Goal: Transaction & Acquisition: Purchase product/service

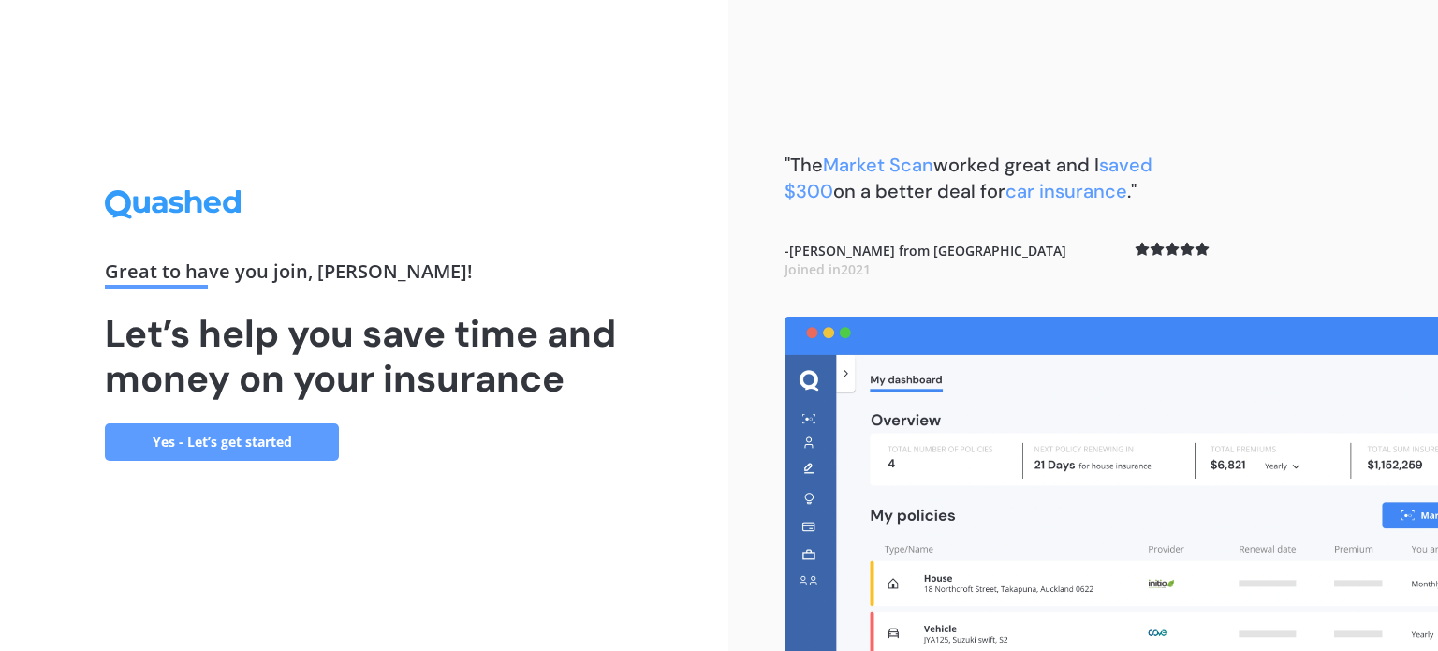
click at [198, 450] on link "Yes - Let’s get started" at bounding box center [222, 441] width 234 height 37
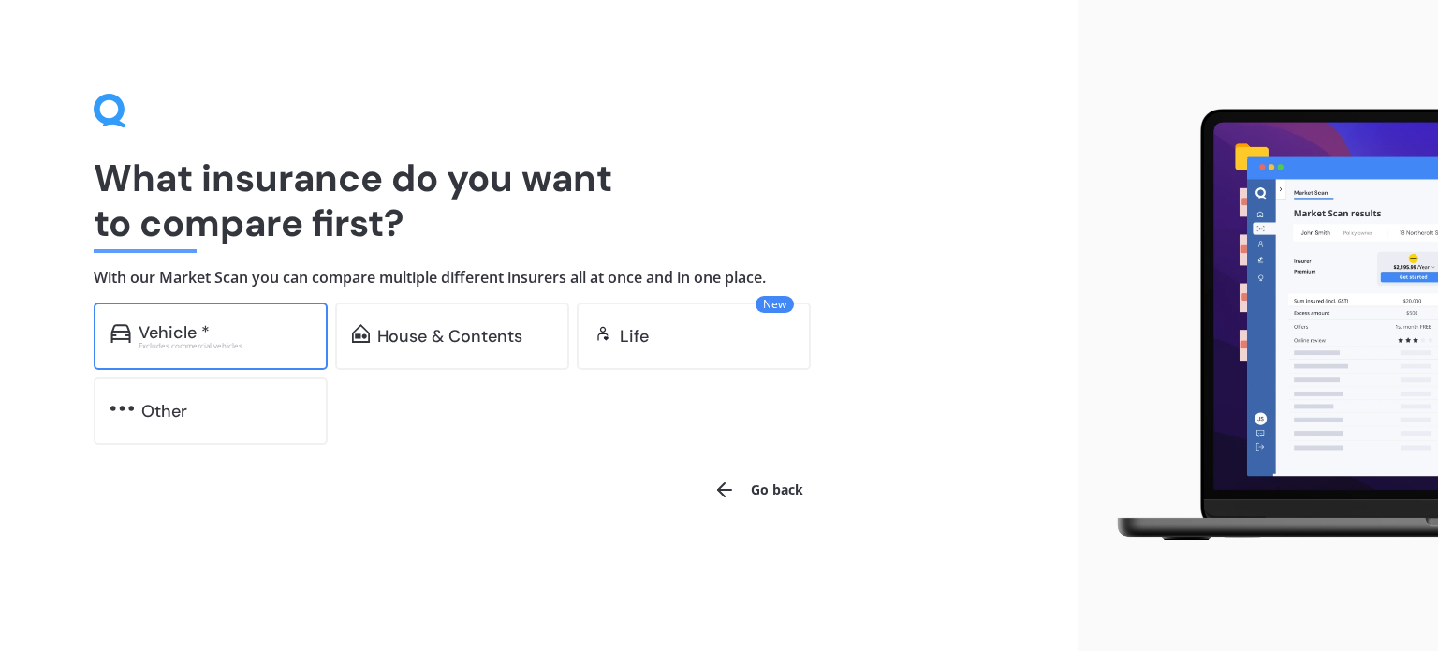
click at [261, 351] on div "Vehicle * Excludes commercial vehicles" at bounding box center [211, 335] width 234 height 67
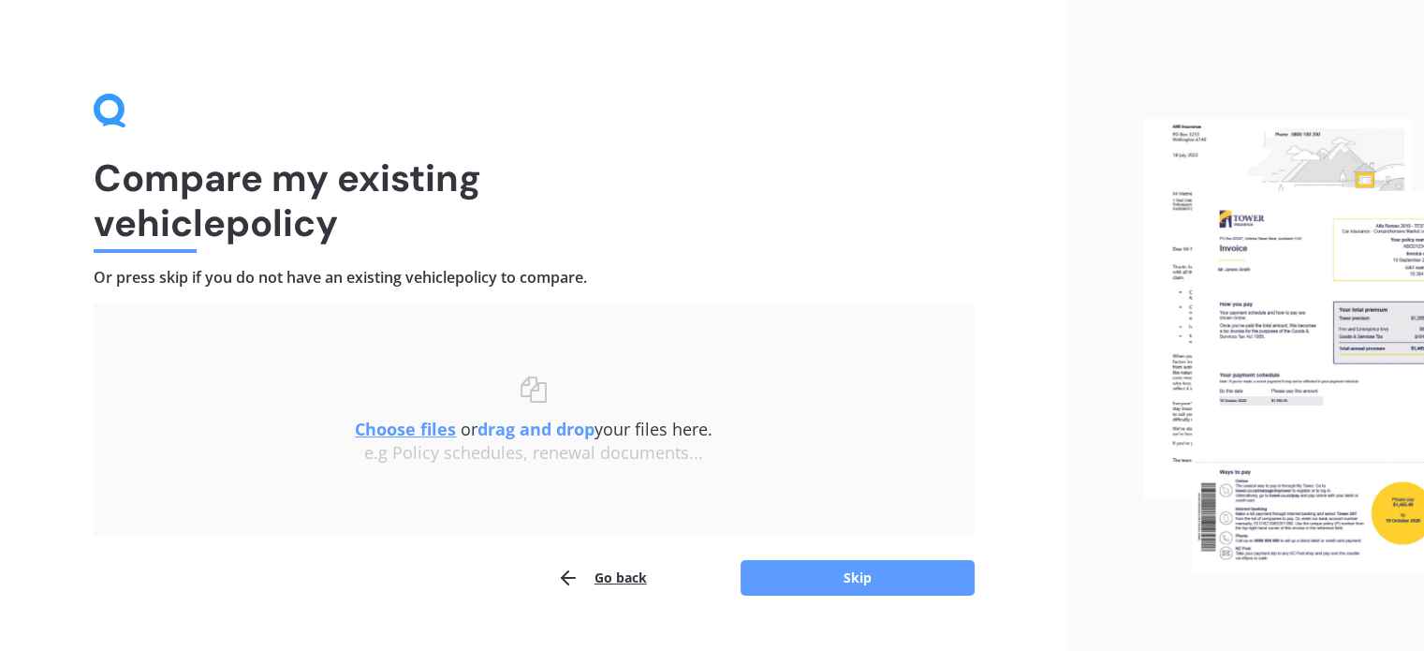
scroll to position [38, 0]
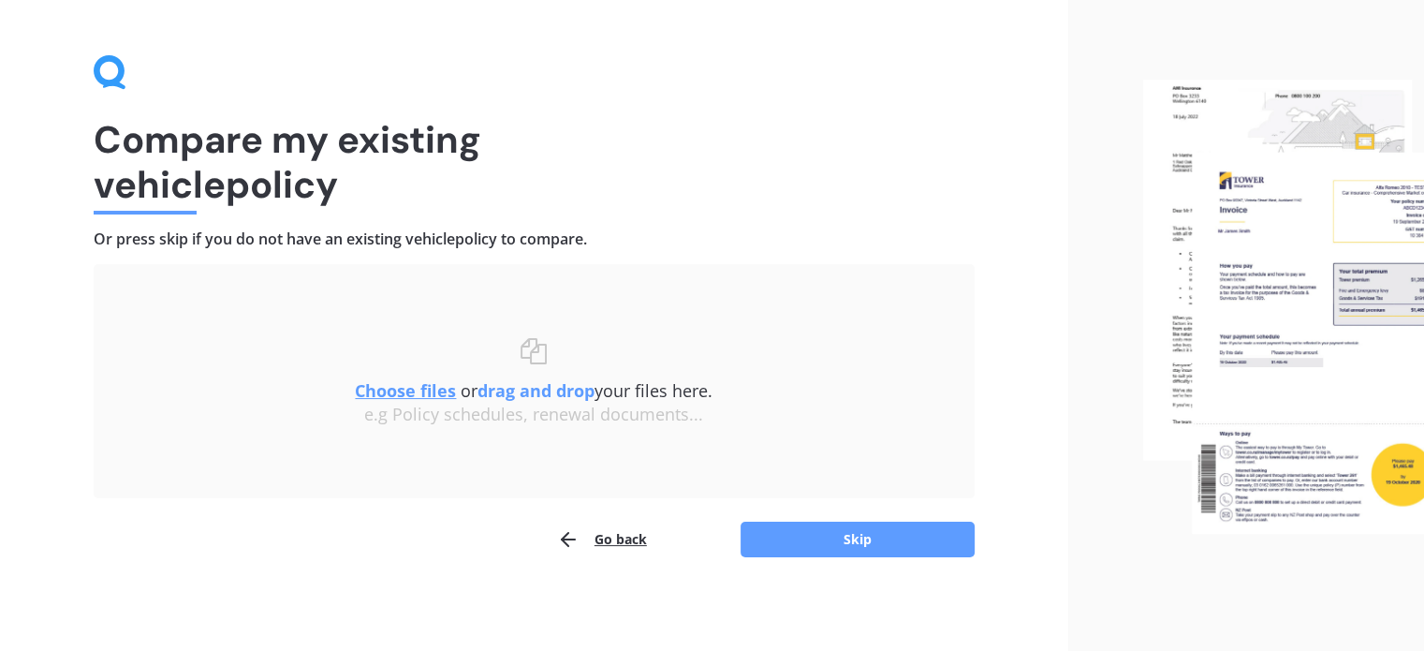
click at [626, 539] on button "Go back" at bounding box center [602, 539] width 90 height 37
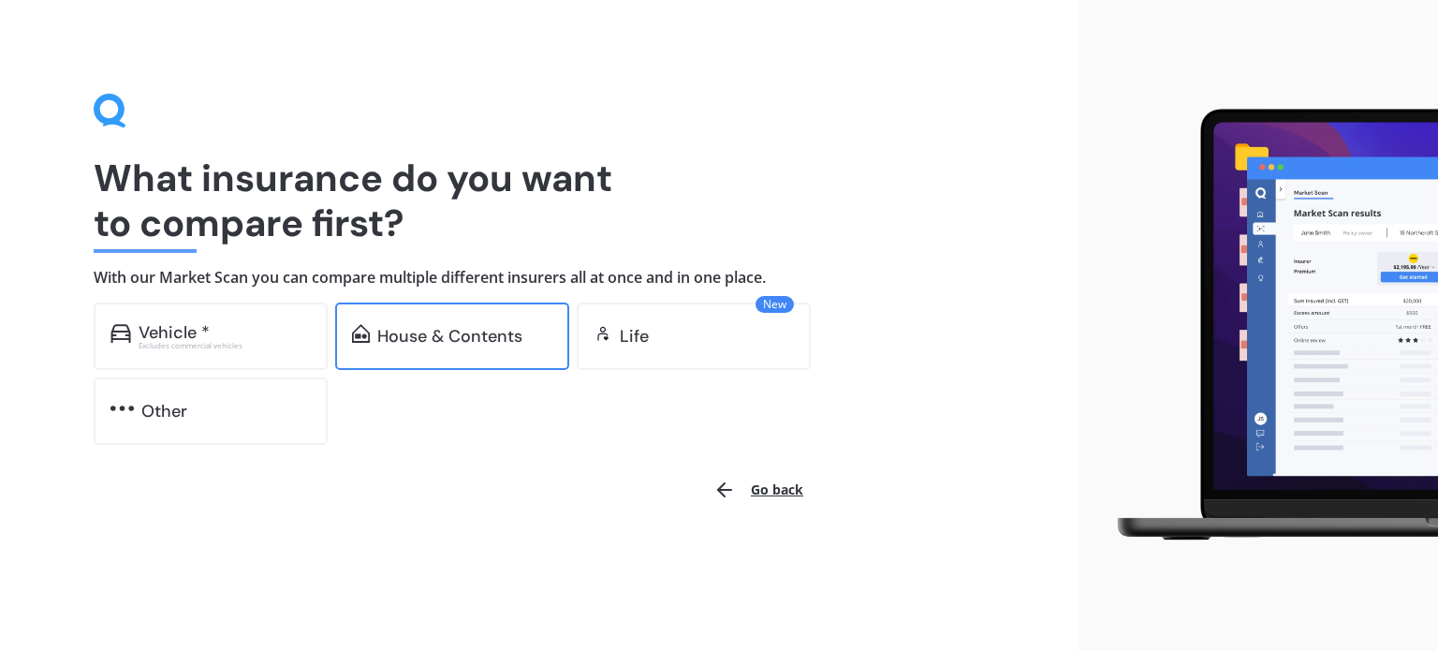
click at [462, 346] on div "House & Contents" at bounding box center [449, 336] width 145 height 19
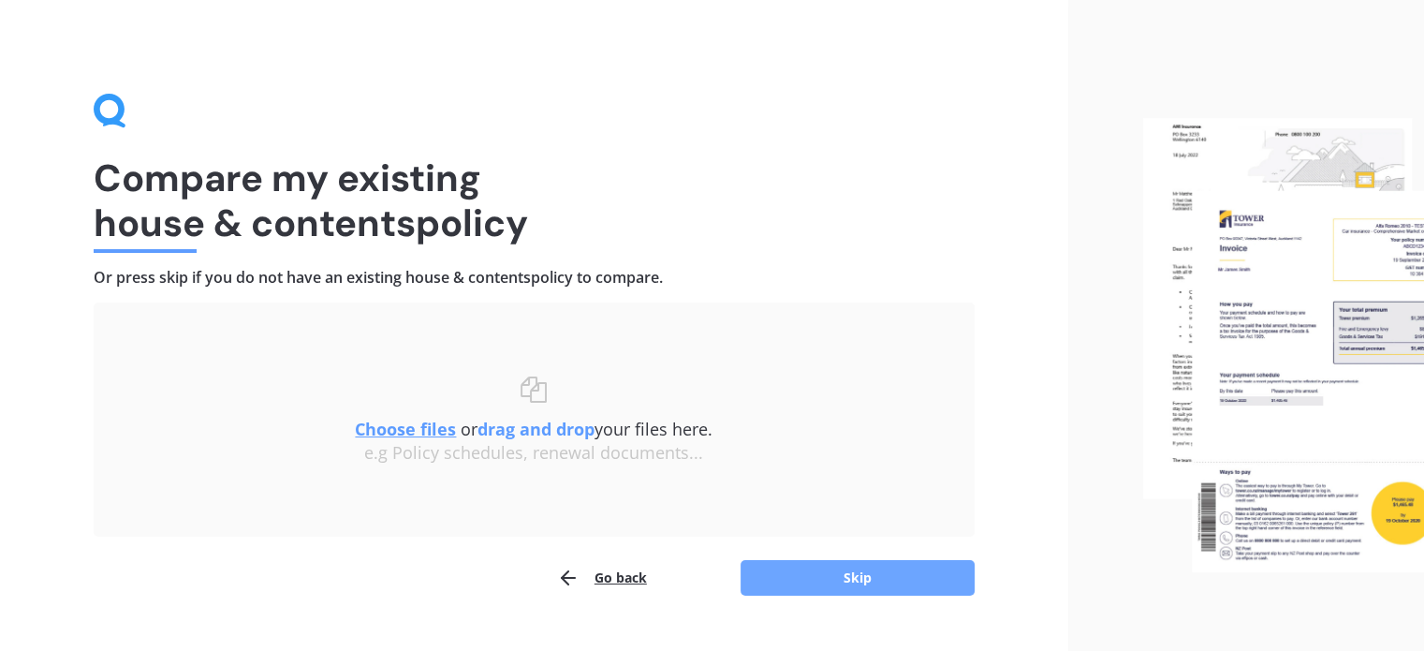
click at [791, 581] on button "Skip" at bounding box center [858, 578] width 234 height 36
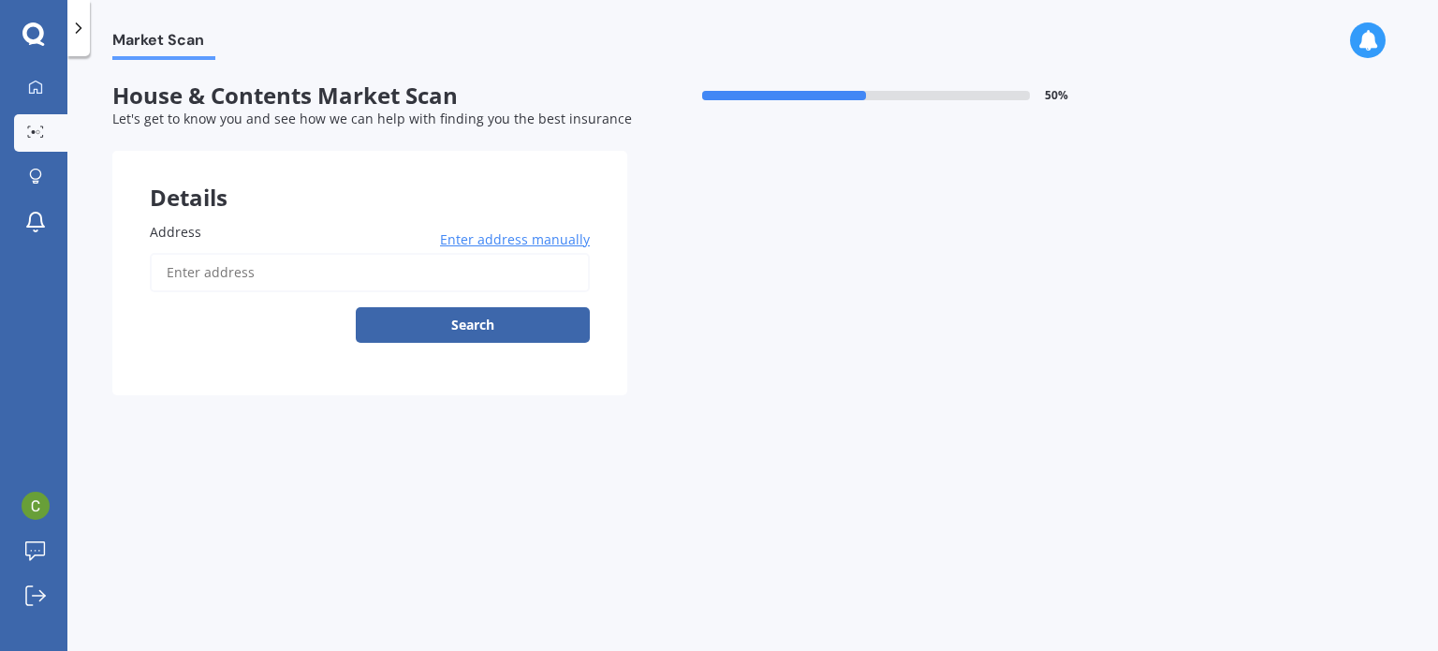
click at [345, 282] on input "Address" at bounding box center [370, 272] width 440 height 39
type input "ㄓ"
type input "%"
type input "ㄓ"
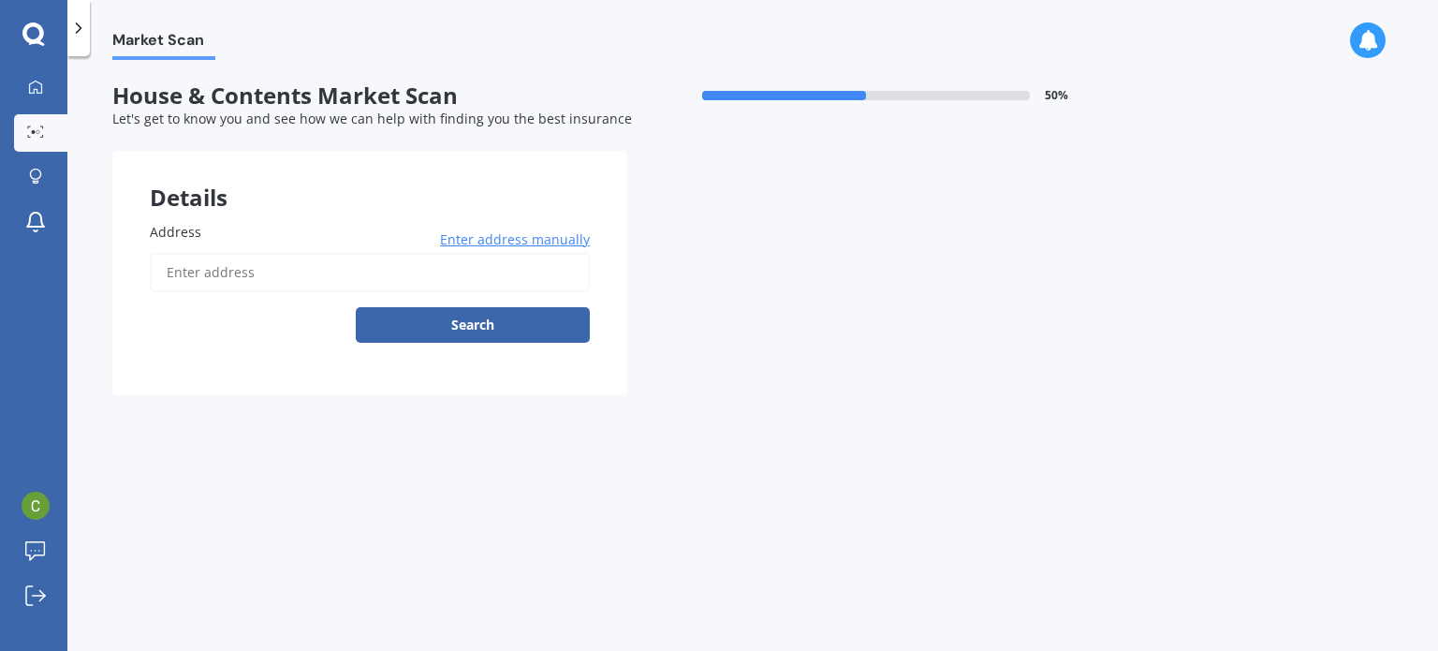
type input "%"
type input "ㄓ"
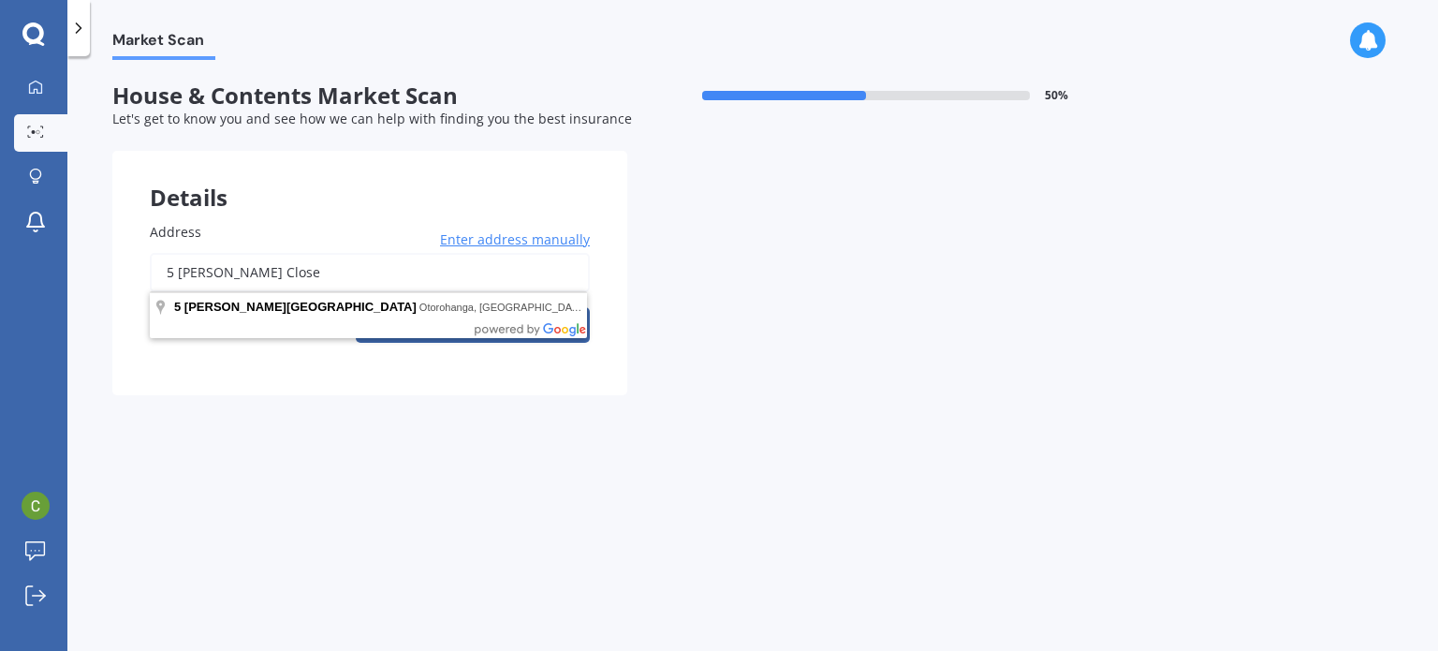
type input "5 [PERSON_NAME] Close"
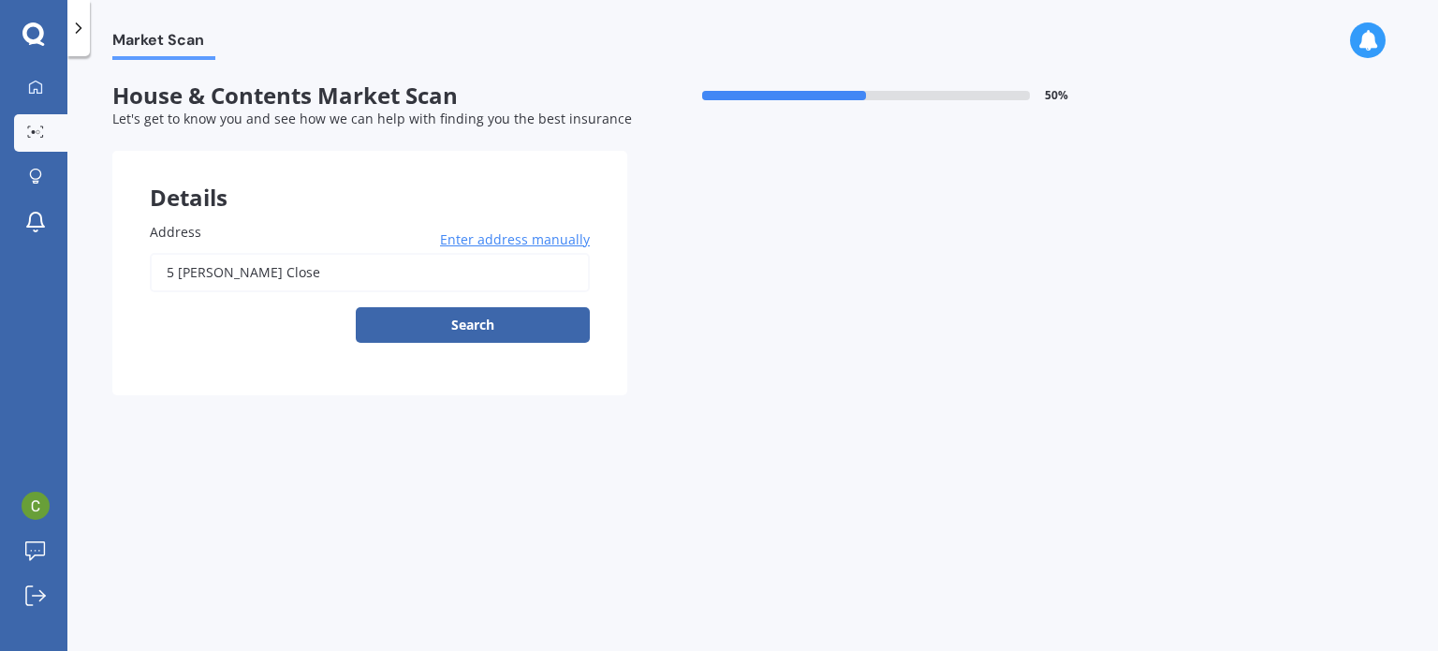
click at [332, 196] on div "Details" at bounding box center [369, 179] width 515 height 56
